Goal: Information Seeking & Learning: Understand process/instructions

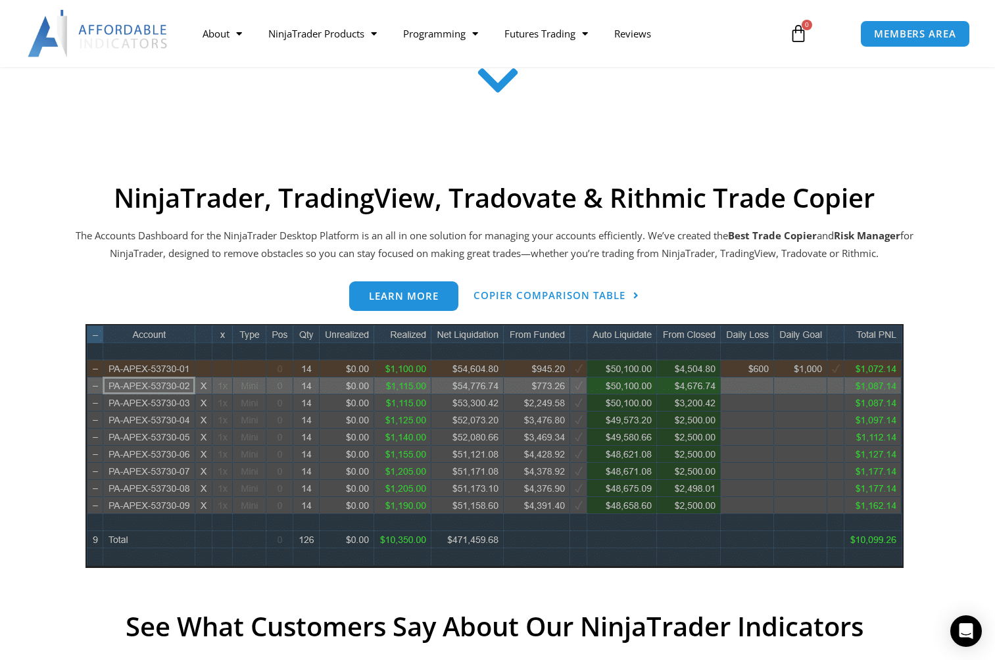
scroll to position [483, 0]
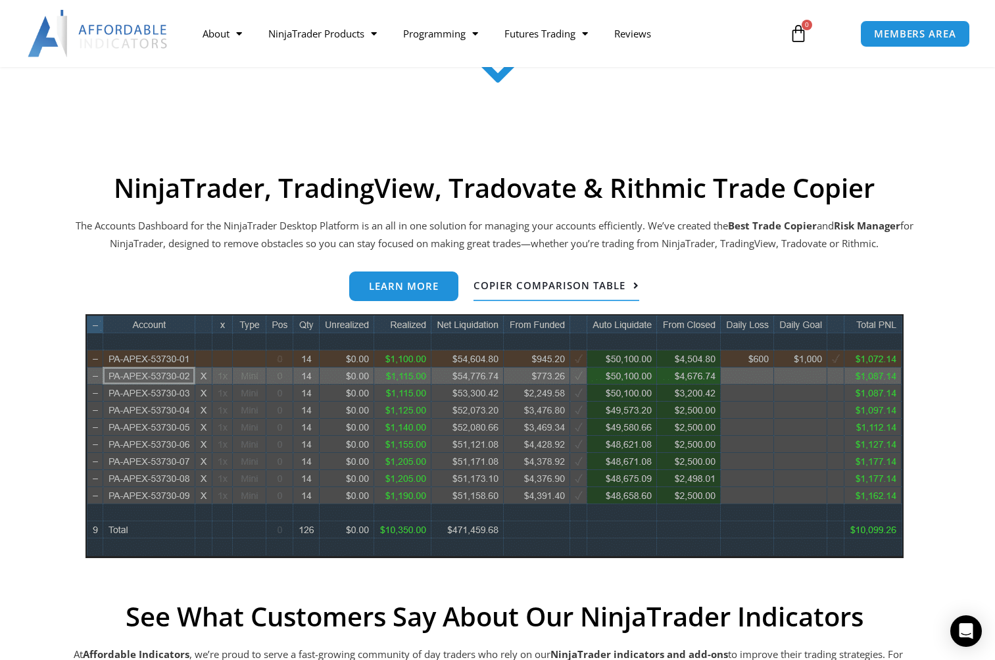
click at [532, 281] on span "Copier Comparison Table" at bounding box center [549, 286] width 152 height 10
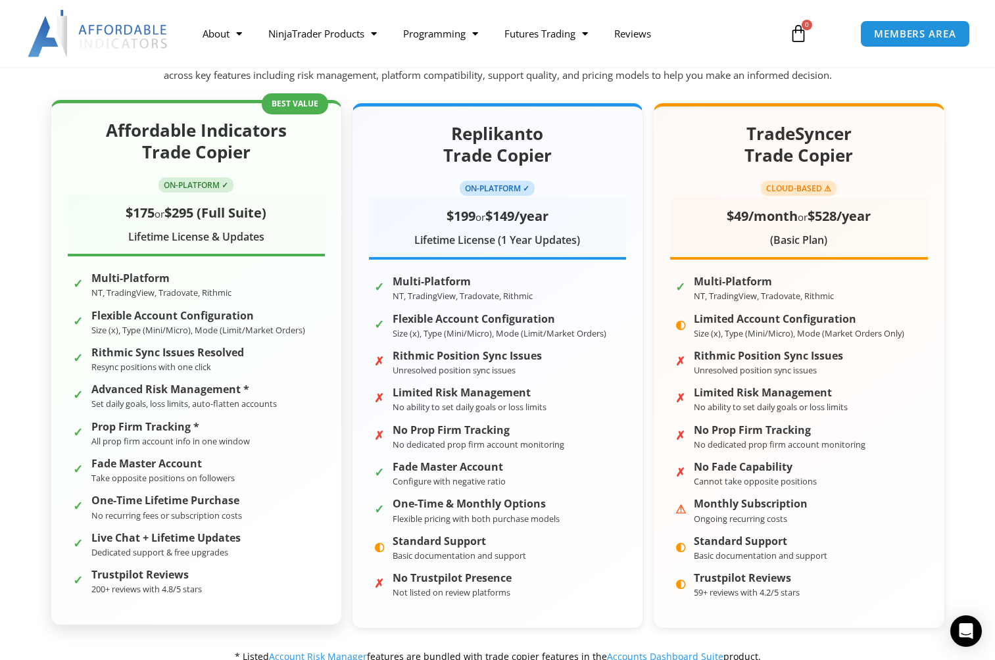
scroll to position [201, 0]
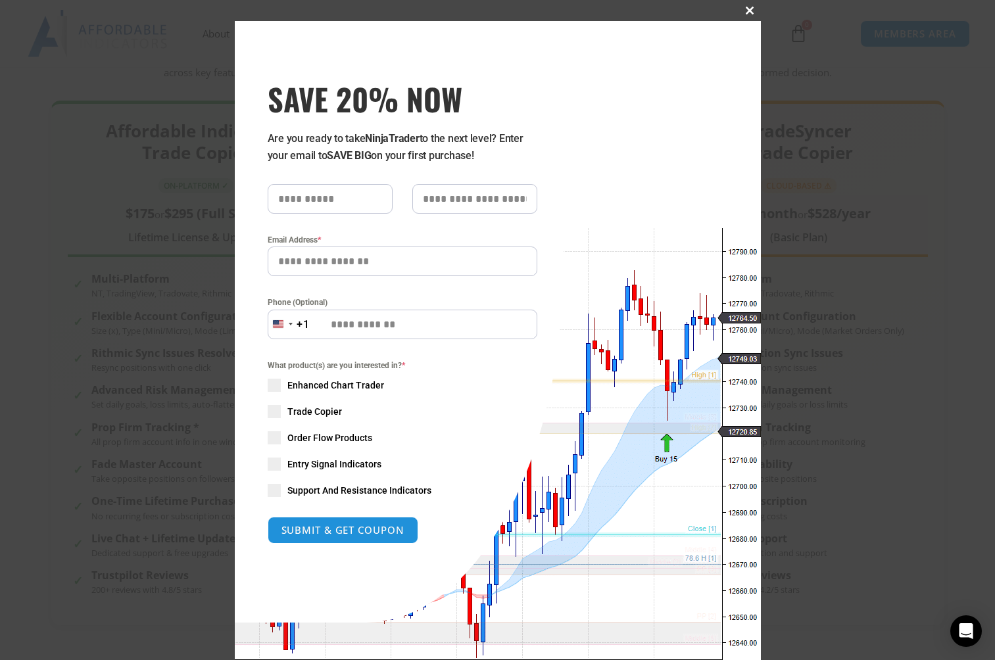
click at [752, 11] on span "SAVE 20% NOW popup" at bounding box center [750, 11] width 21 height 8
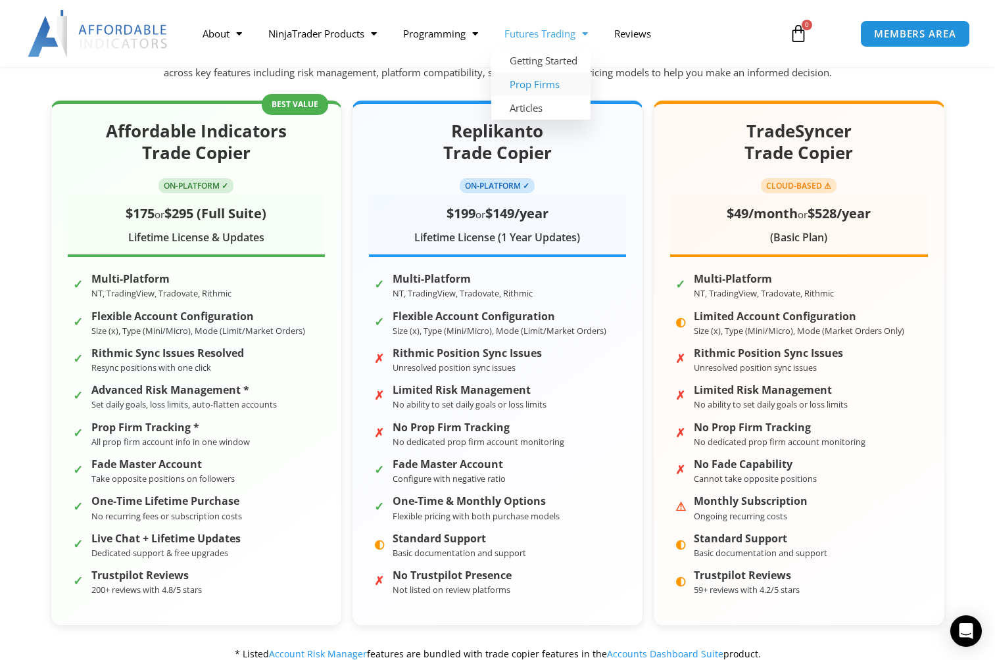
click at [556, 80] on link "Prop Firms" at bounding box center [540, 84] width 99 height 24
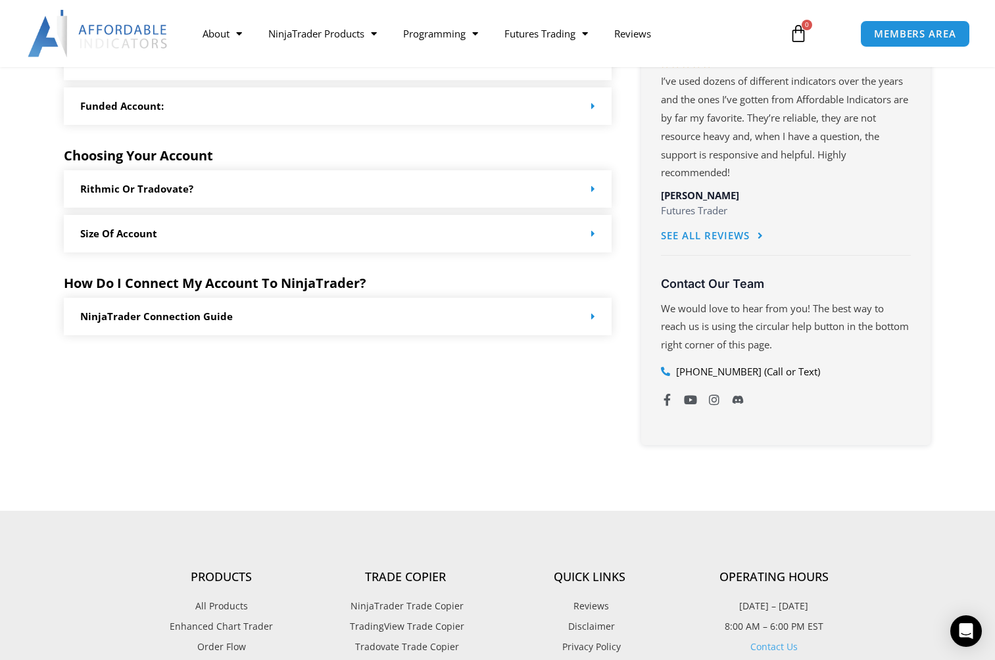
scroll to position [699, 0]
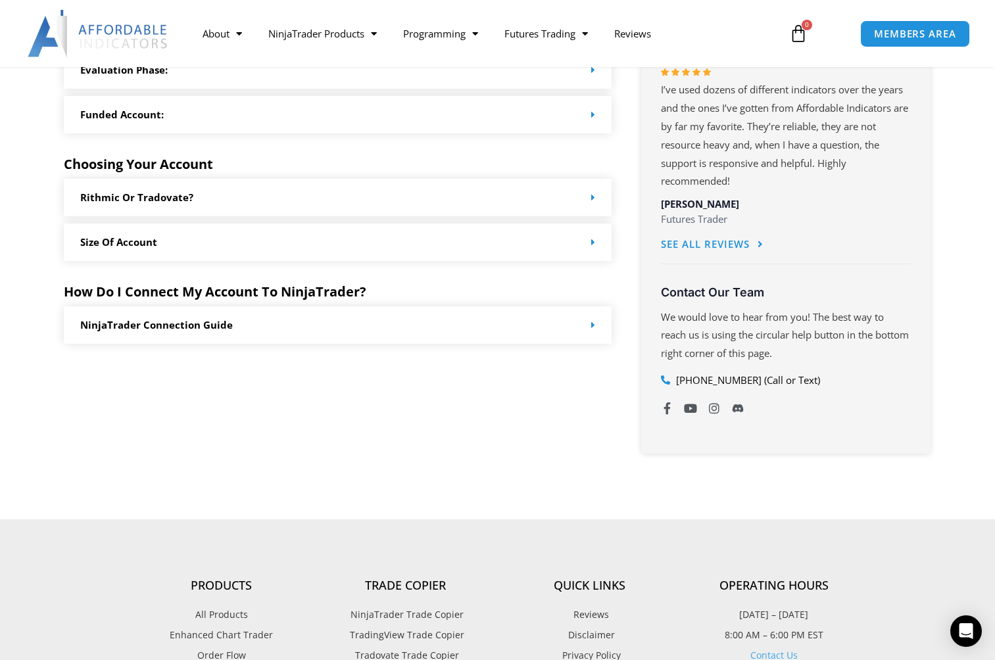
click at [515, 198] on div "Rithmic or Tradovate?" at bounding box center [338, 197] width 548 height 37
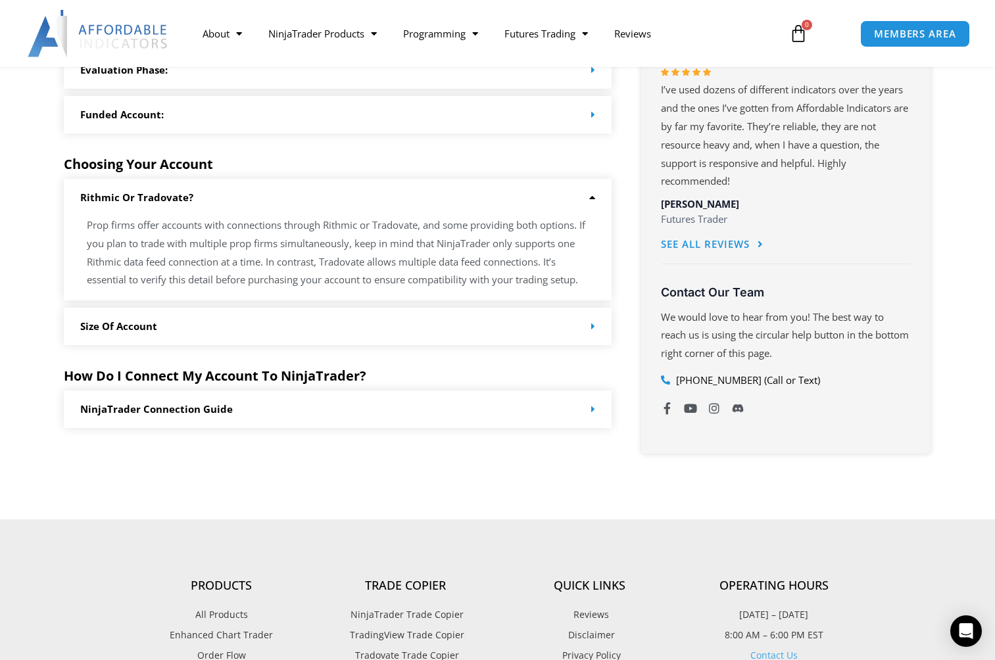
click at [493, 319] on div "Size of Account" at bounding box center [338, 326] width 548 height 37
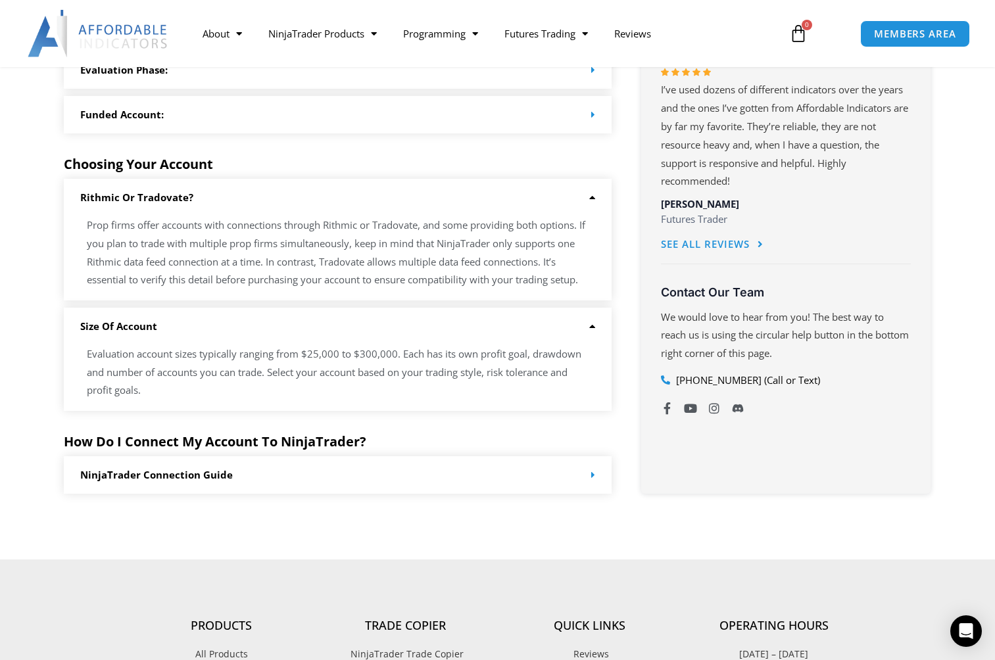
click at [493, 319] on div "Size of Account" at bounding box center [338, 326] width 548 height 37
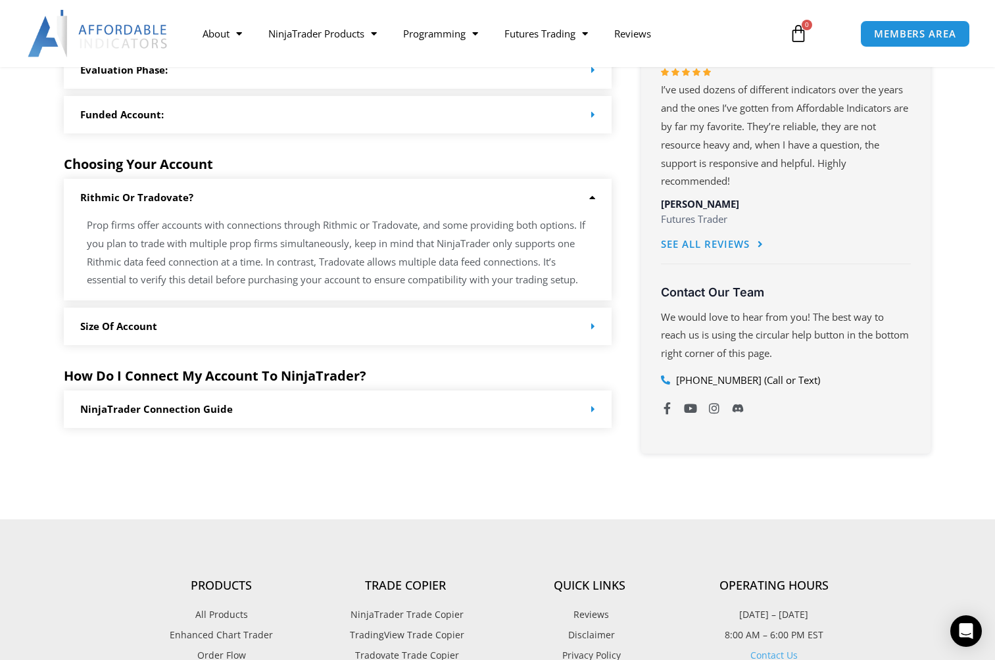
click at [452, 396] on div "NinjaTrader Connection Guide" at bounding box center [338, 409] width 548 height 37
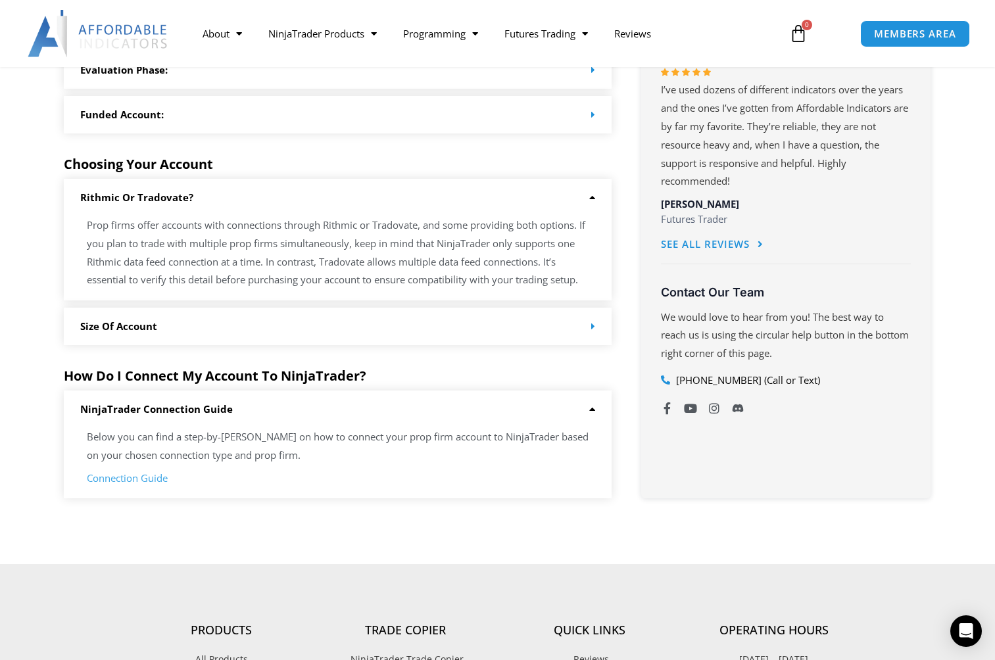
click at [152, 471] on link "Connection Guide" at bounding box center [127, 477] width 81 height 13
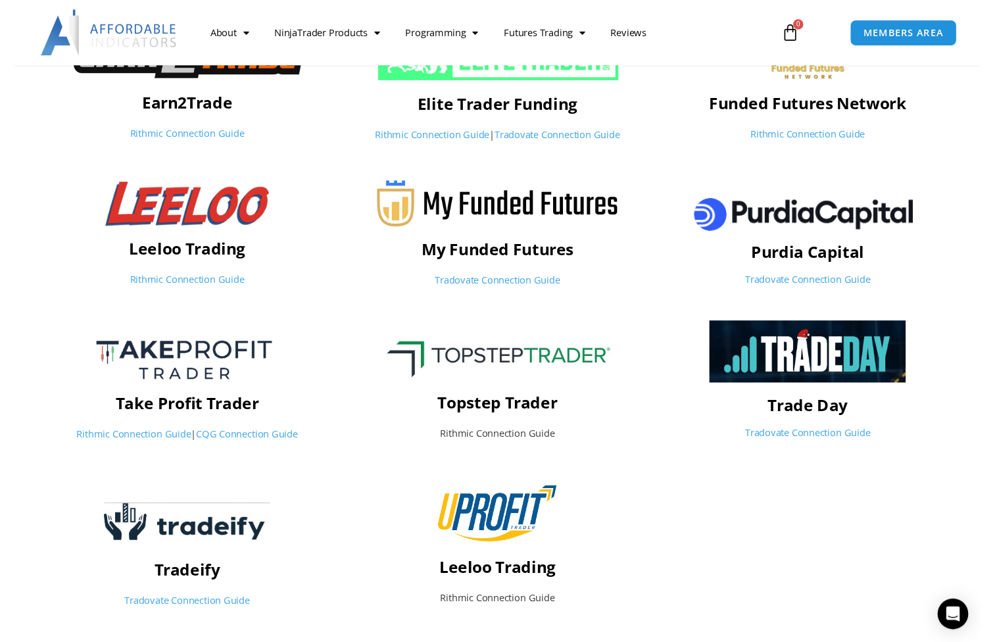
scroll to position [470, 0]
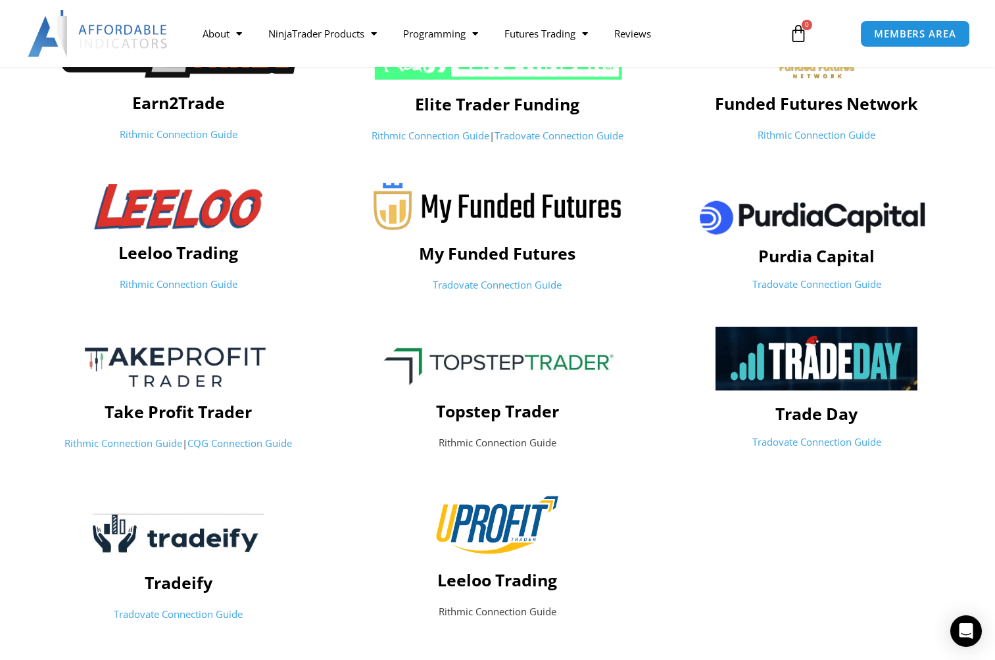
click at [246, 437] on link "CQG Connection Guide" at bounding box center [239, 443] width 105 height 13
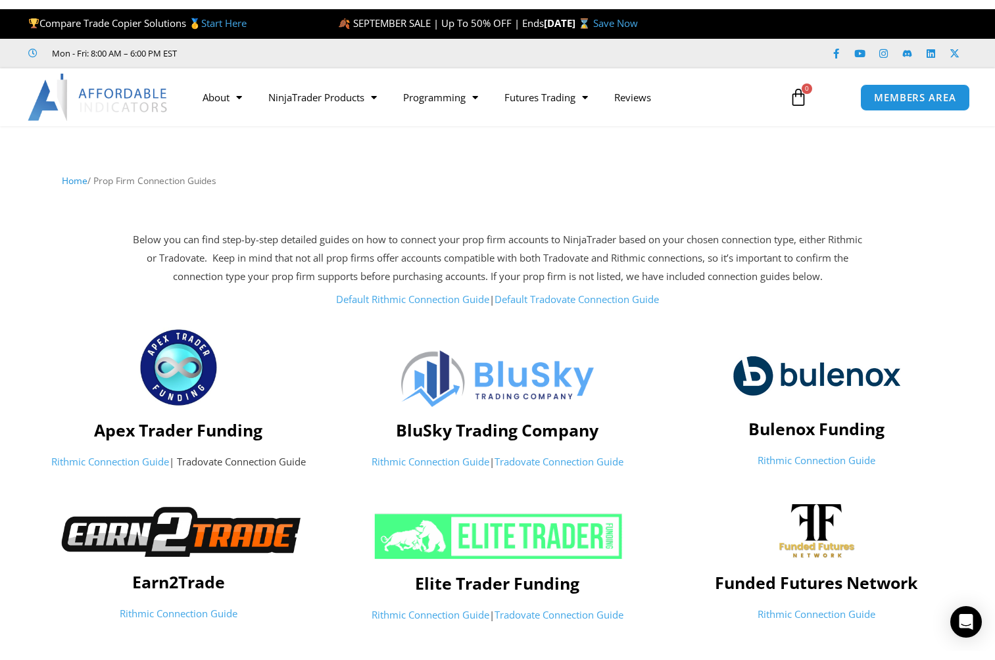
scroll to position [0, 0]
